Goal: Check status: Check status

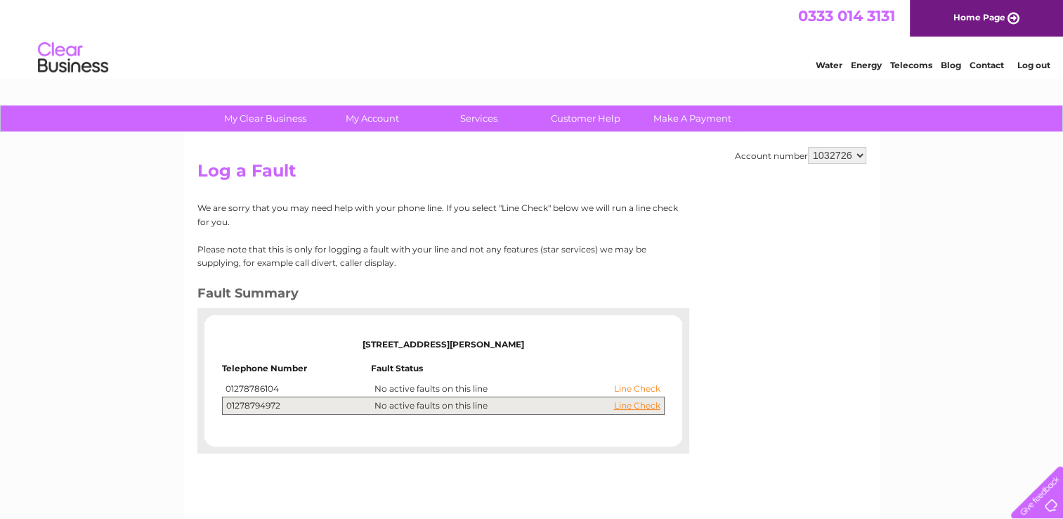
click at [641, 387] on link "Line Check" at bounding box center [637, 389] width 46 height 10
click at [641, 386] on link "Line Check" at bounding box center [637, 389] width 46 height 10
click at [483, 388] on td "Line Check No active faults on this line" at bounding box center [517, 388] width 293 height 17
click at [252, 388] on td "01278786104" at bounding box center [296, 388] width 149 height 17
click at [644, 389] on link "Line Check" at bounding box center [637, 389] width 46 height 10
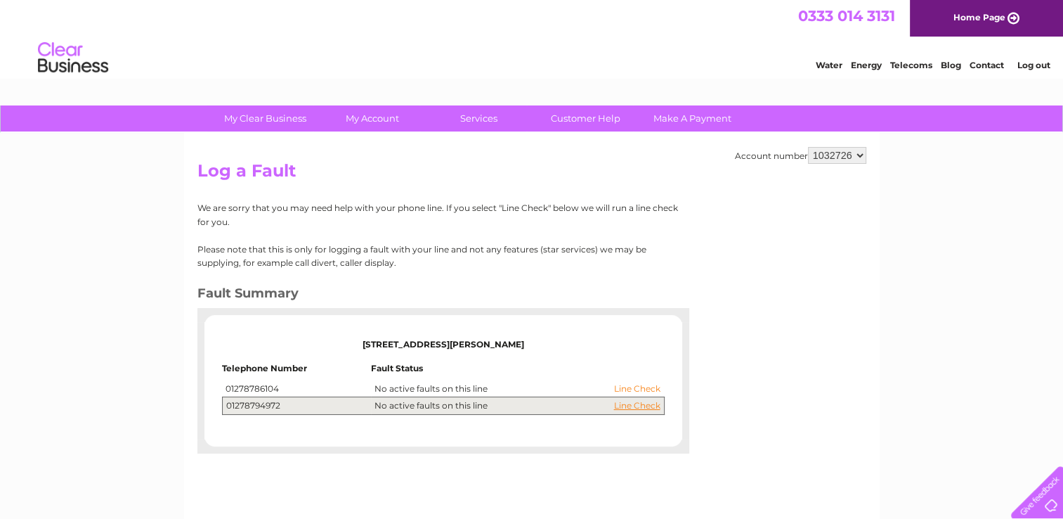
click at [642, 388] on link "Line Check" at bounding box center [637, 389] width 46 height 10
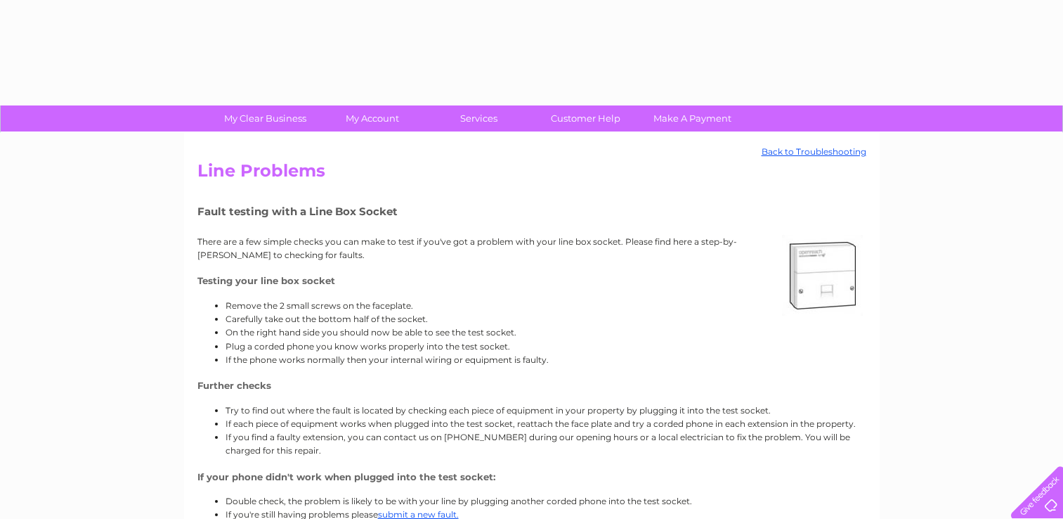
scroll to position [70, 0]
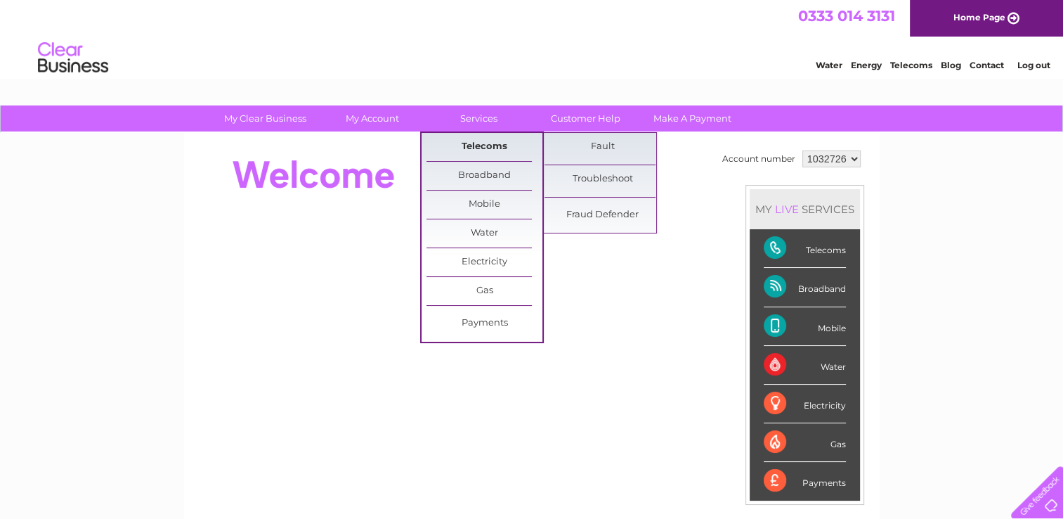
click at [490, 147] on link "Telecoms" at bounding box center [485, 147] width 116 height 28
click at [603, 149] on link "Fault" at bounding box center [603, 147] width 116 height 28
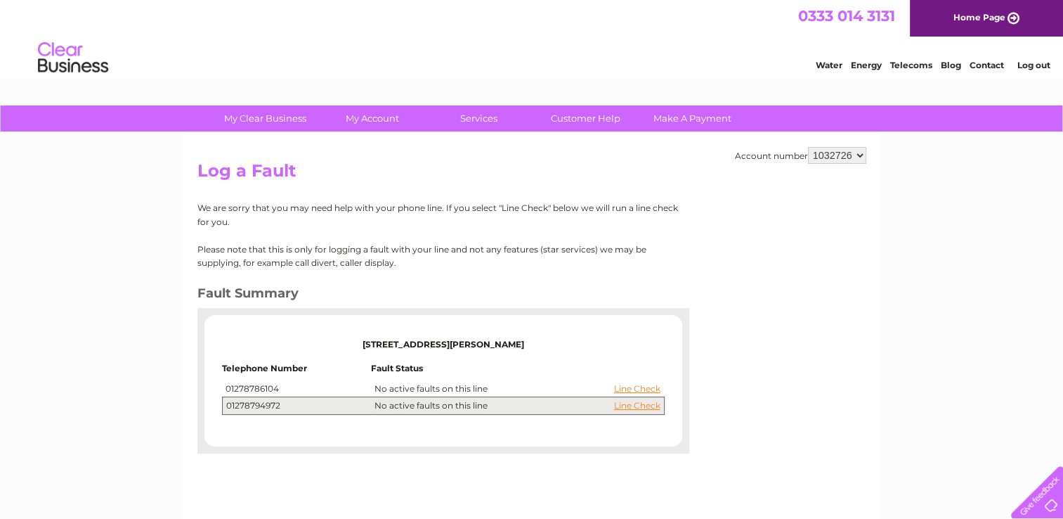
click at [270, 384] on td "01278786104" at bounding box center [296, 388] width 149 height 17
click at [641, 389] on link "Line Check" at bounding box center [637, 389] width 46 height 10
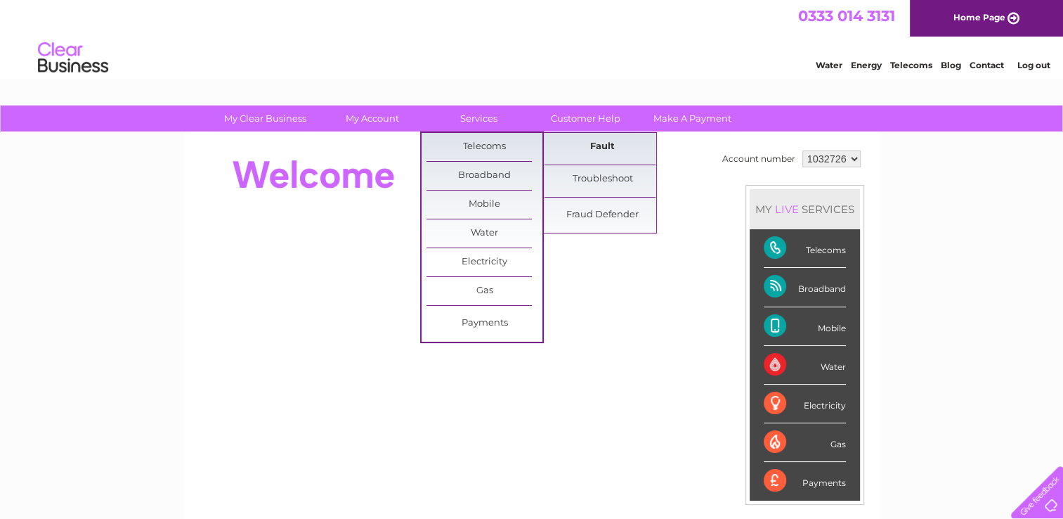
click at [610, 148] on link "Fault" at bounding box center [603, 147] width 116 height 28
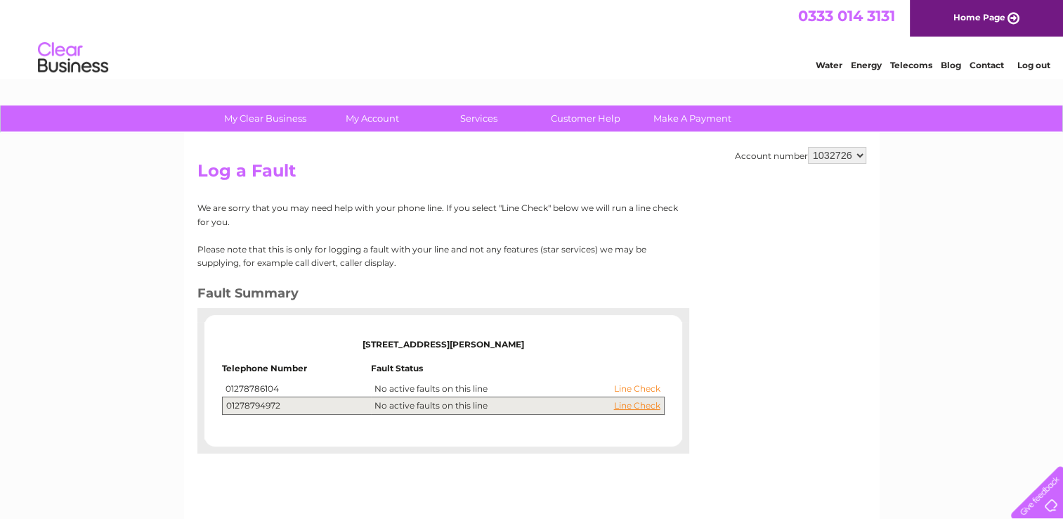
click at [626, 389] on link "Line Check" at bounding box center [637, 389] width 46 height 10
